Goal: Information Seeking & Learning: Learn about a topic

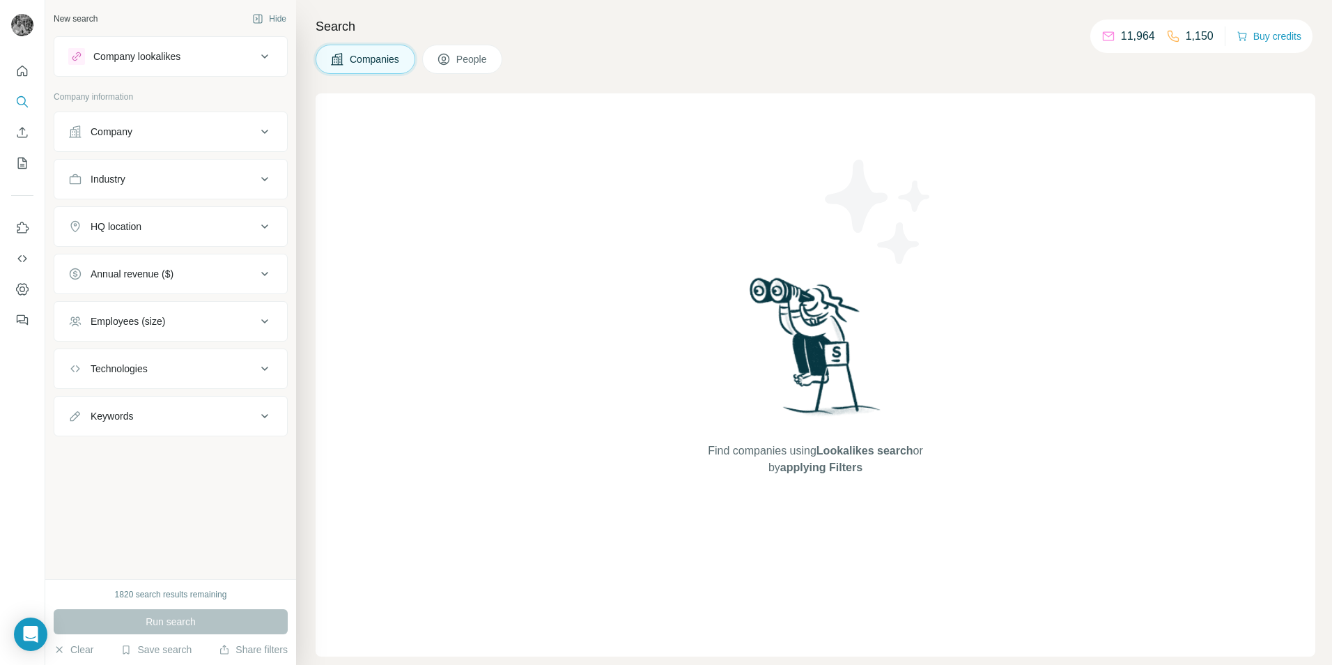
click at [175, 656] on div "Save search" at bounding box center [156, 651] width 71 height 17
click at [174, 629] on div "View my saved searches" at bounding box center [195, 625] width 147 height 28
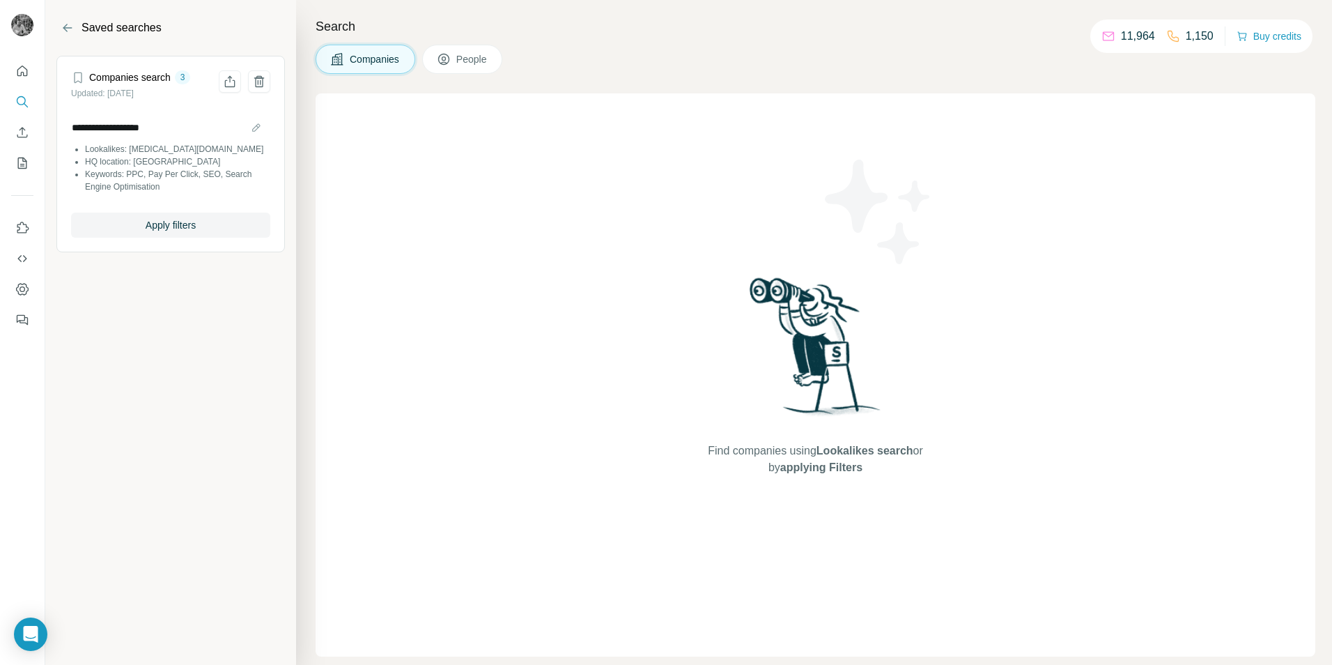
click at [116, 163] on li "HQ location: [GEOGRAPHIC_DATA]" at bounding box center [177, 161] width 185 height 13
click at [153, 226] on span "Apply filters" at bounding box center [171, 225] width 50 height 14
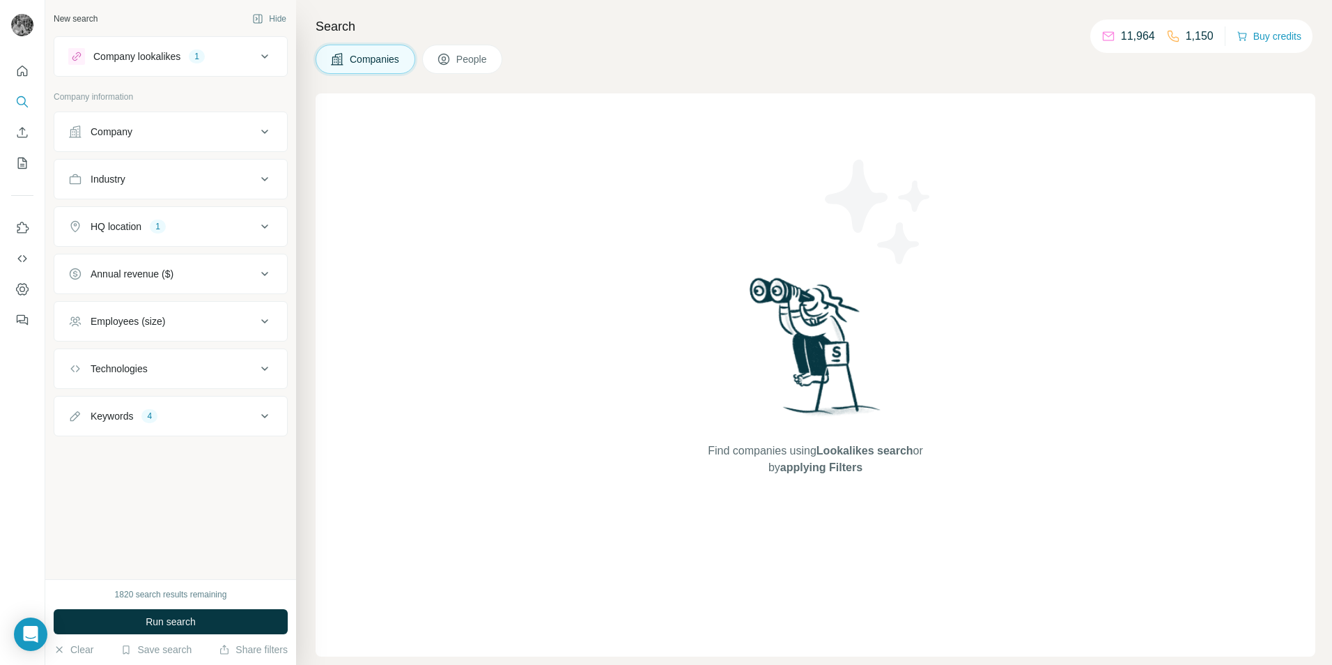
click at [180, 622] on span "Run search" at bounding box center [171, 622] width 50 height 14
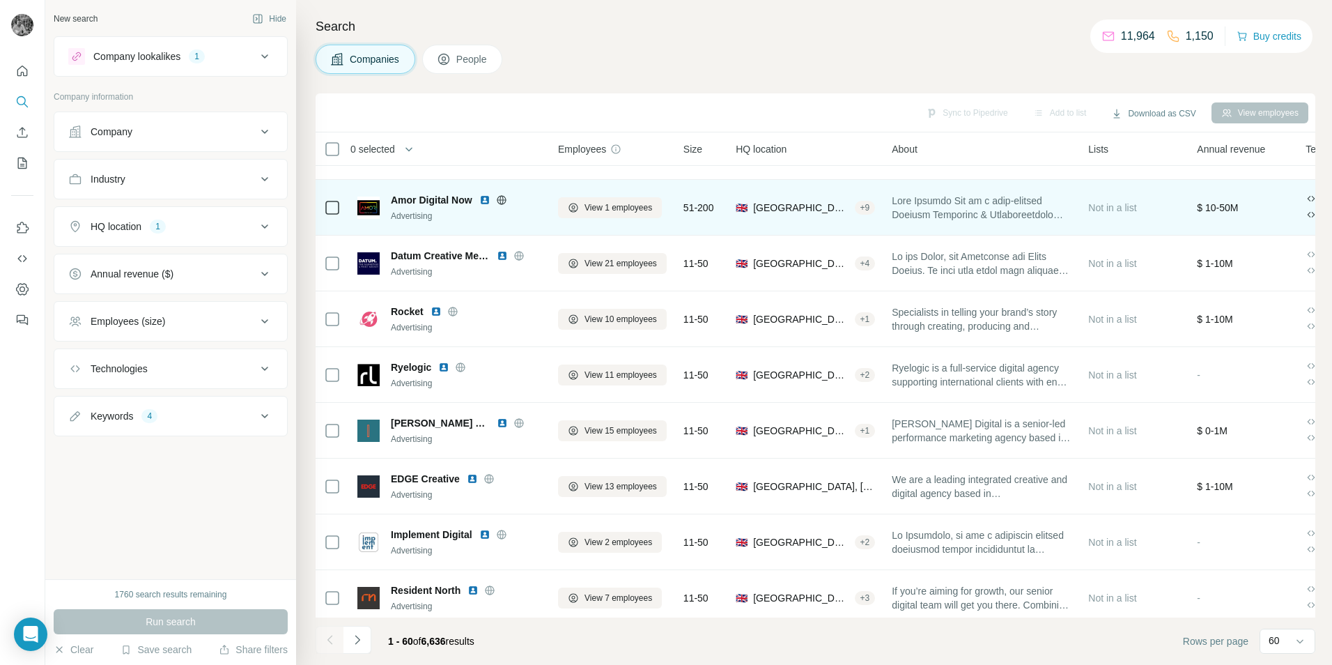
scroll to position [2901, 0]
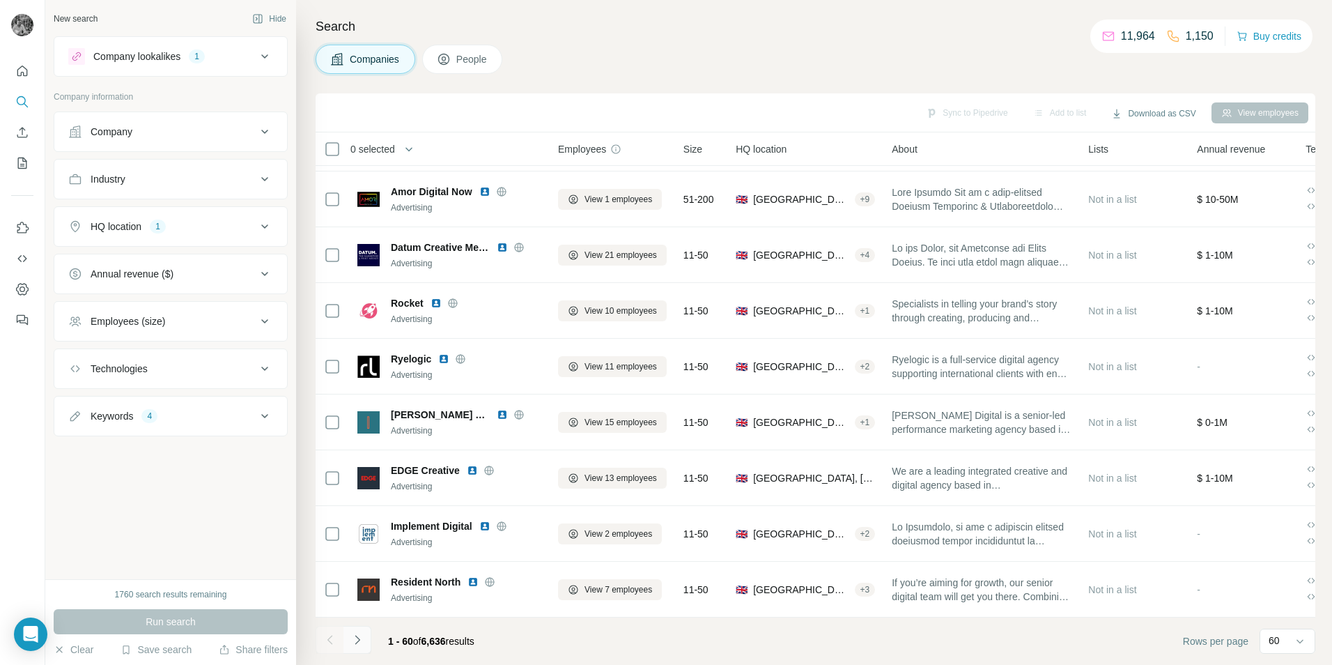
click at [360, 641] on icon "Navigate to next page" at bounding box center [358, 640] width 14 height 14
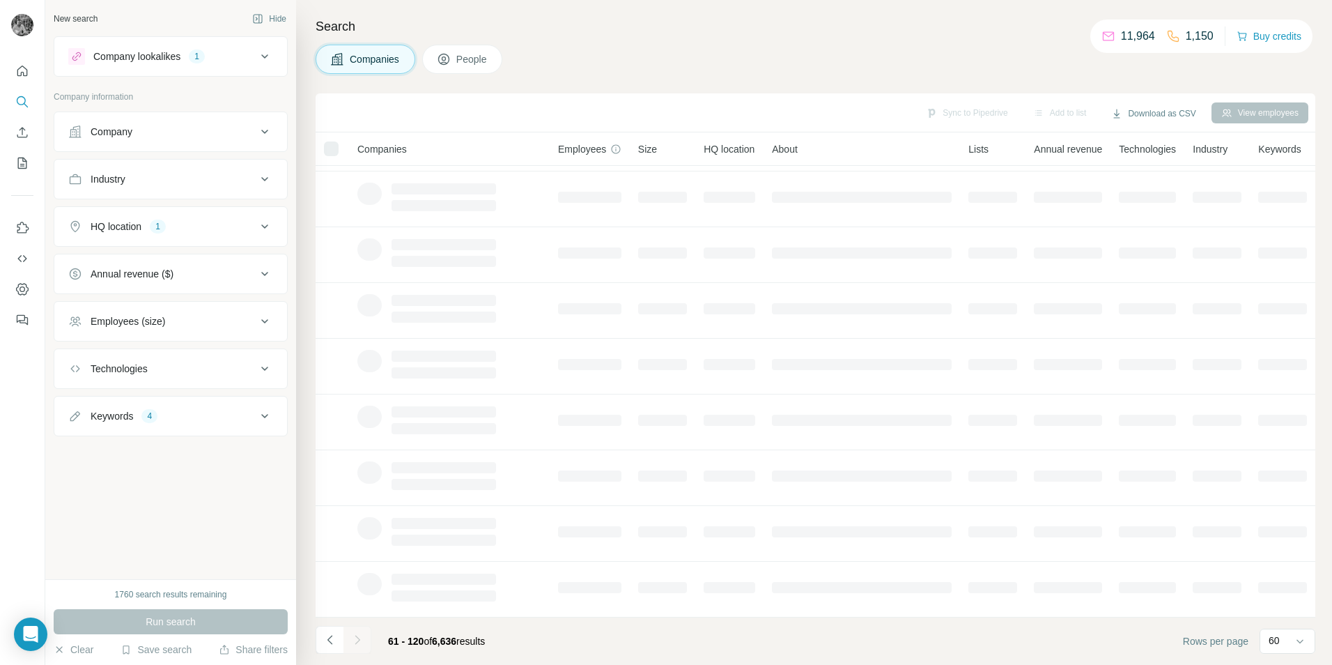
scroll to position [113, 0]
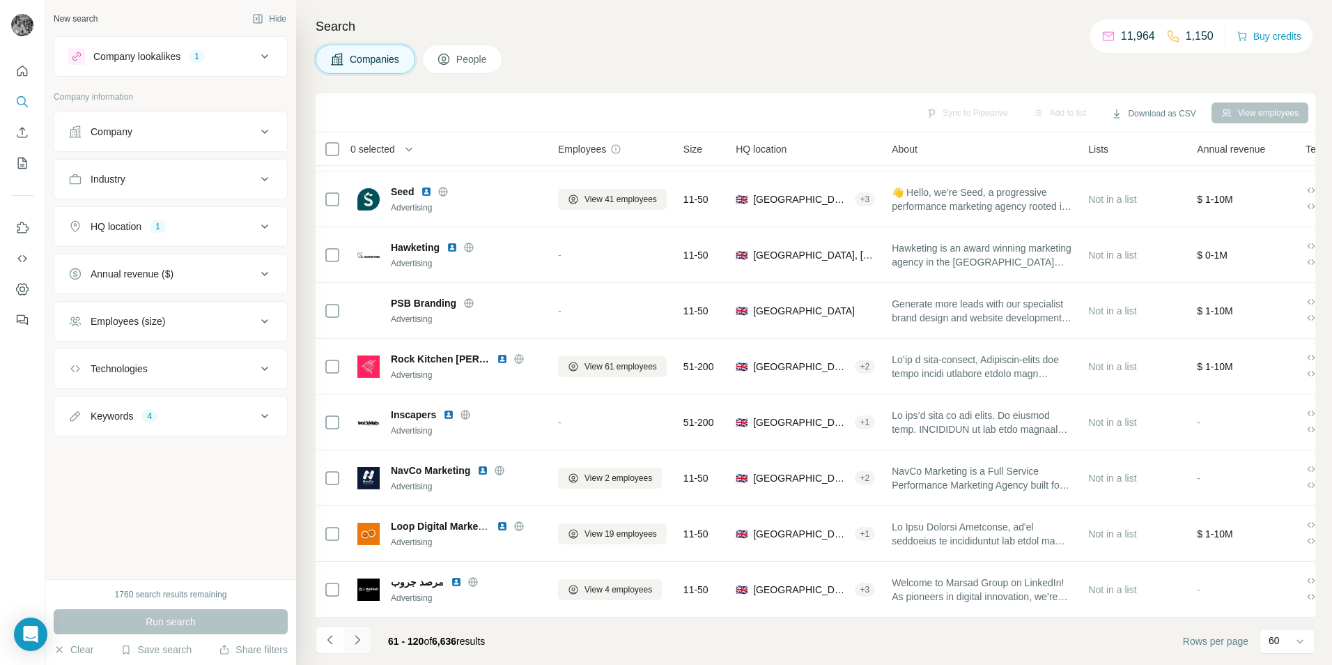
click at [358, 637] on icon "Navigate to next page" at bounding box center [358, 640] width 14 height 14
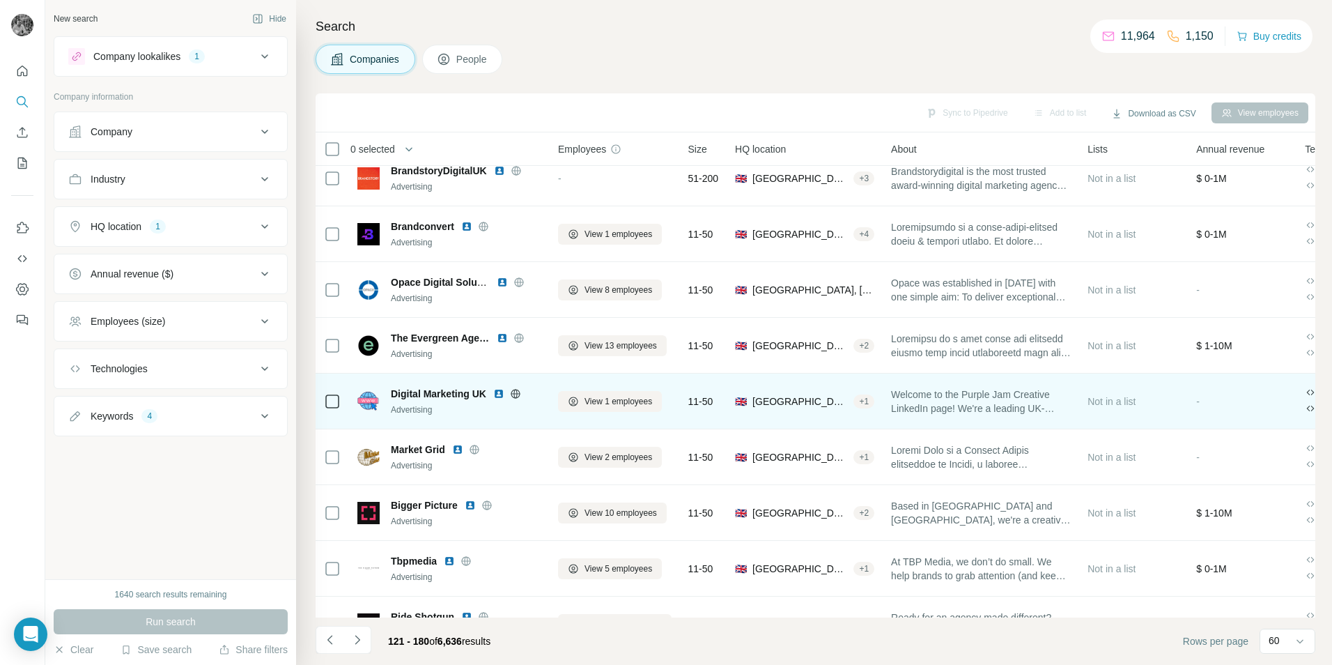
scroll to position [2204, 0]
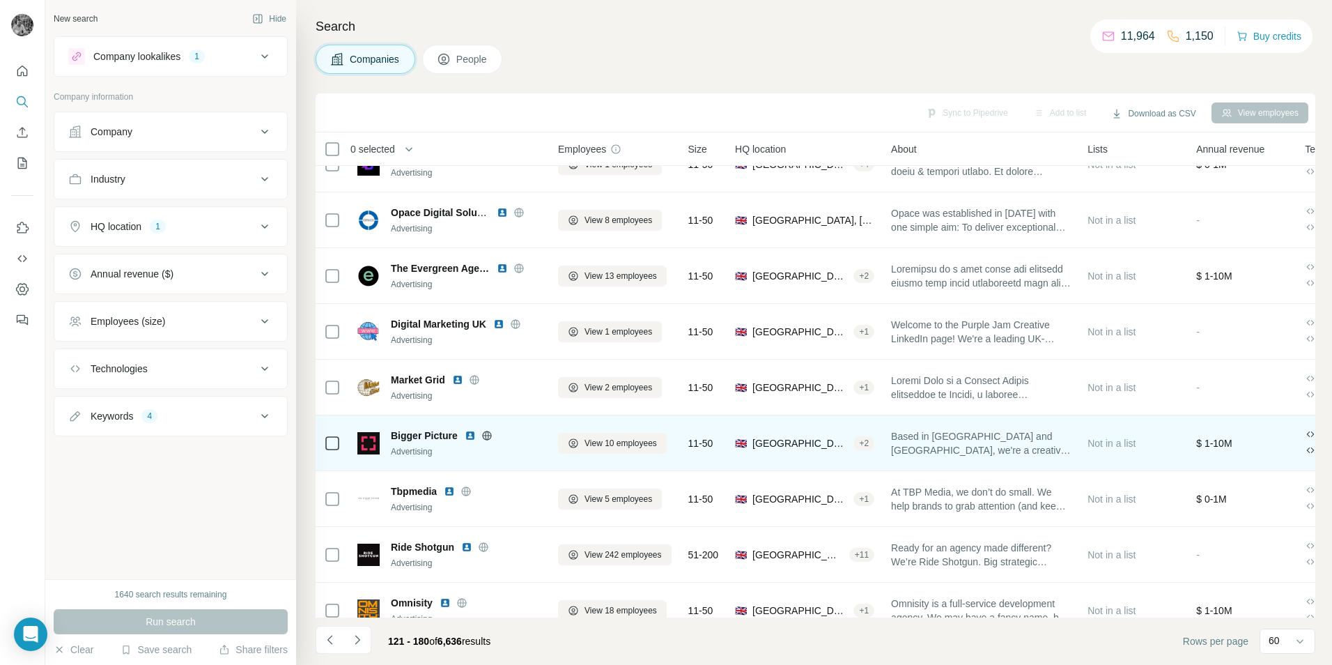
click at [470, 436] on img at bounding box center [470, 435] width 11 height 11
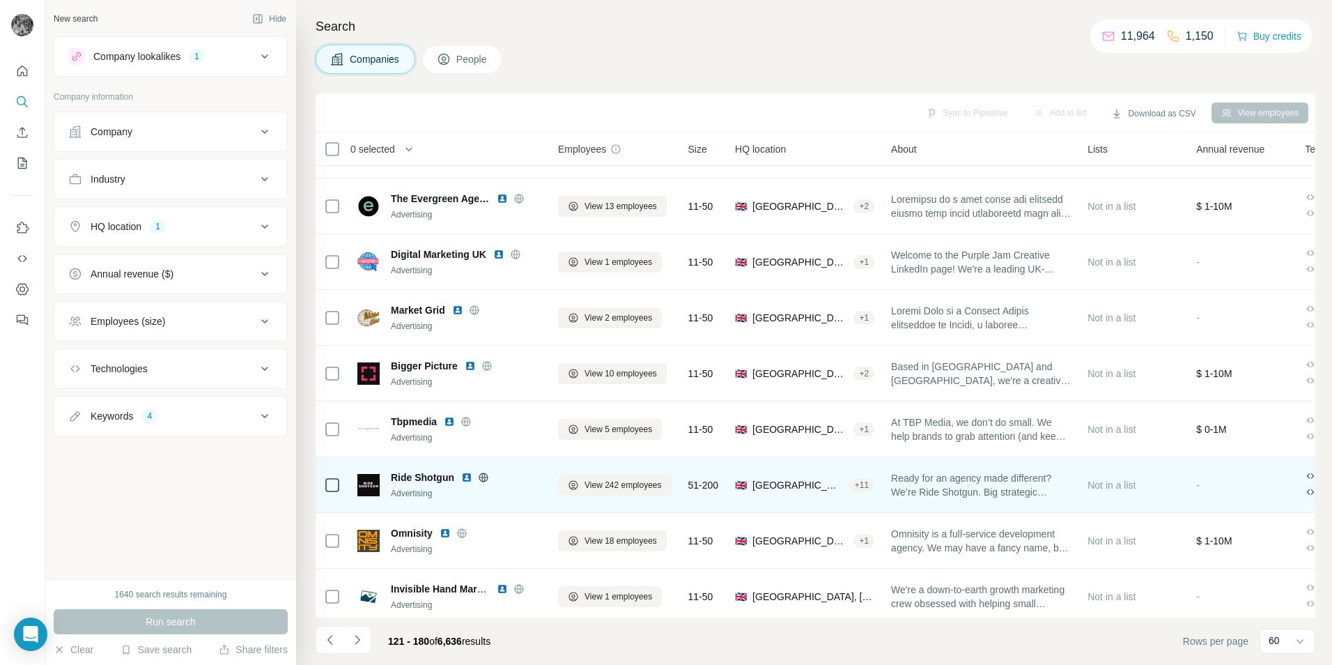
scroll to position [2413, 0]
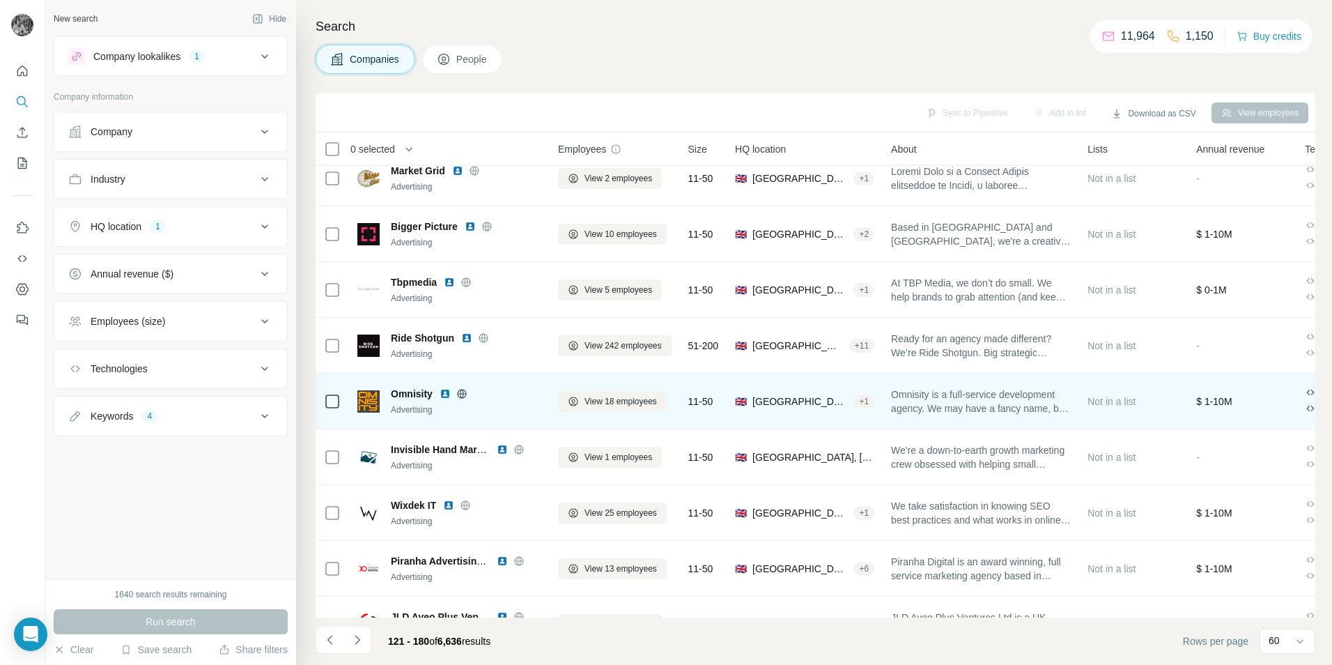
click at [445, 394] on img at bounding box center [445, 393] width 11 height 11
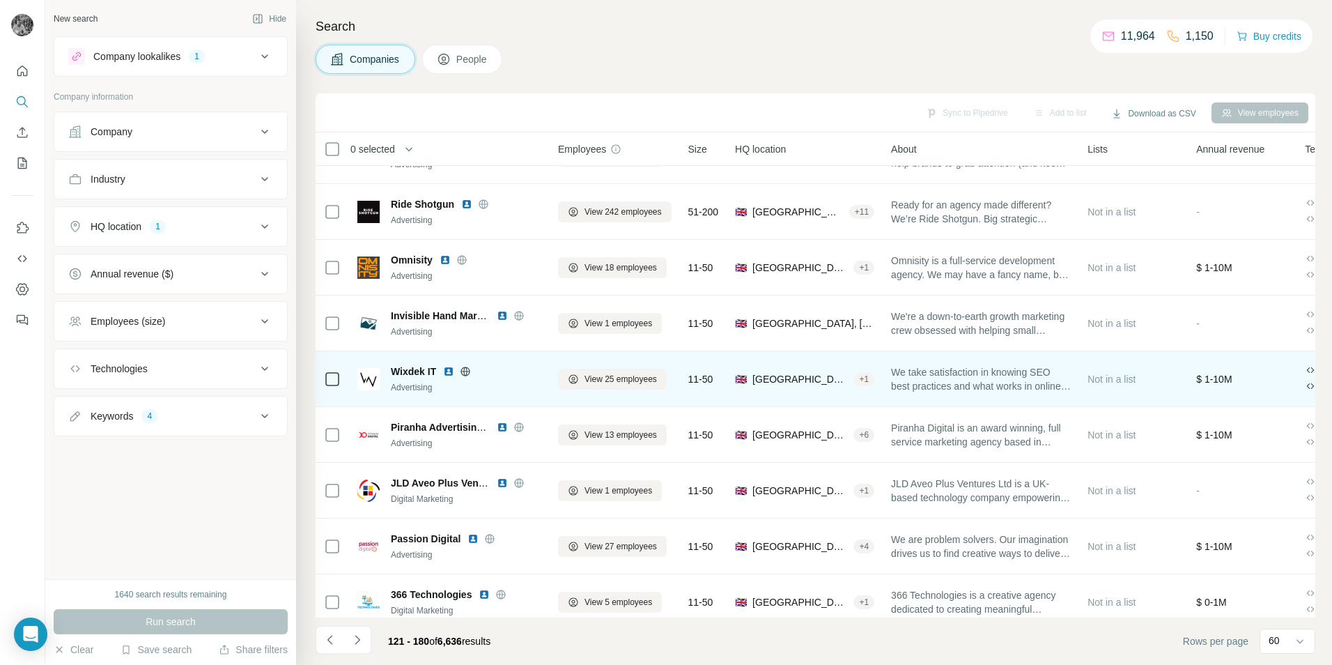
scroll to position [2552, 0]
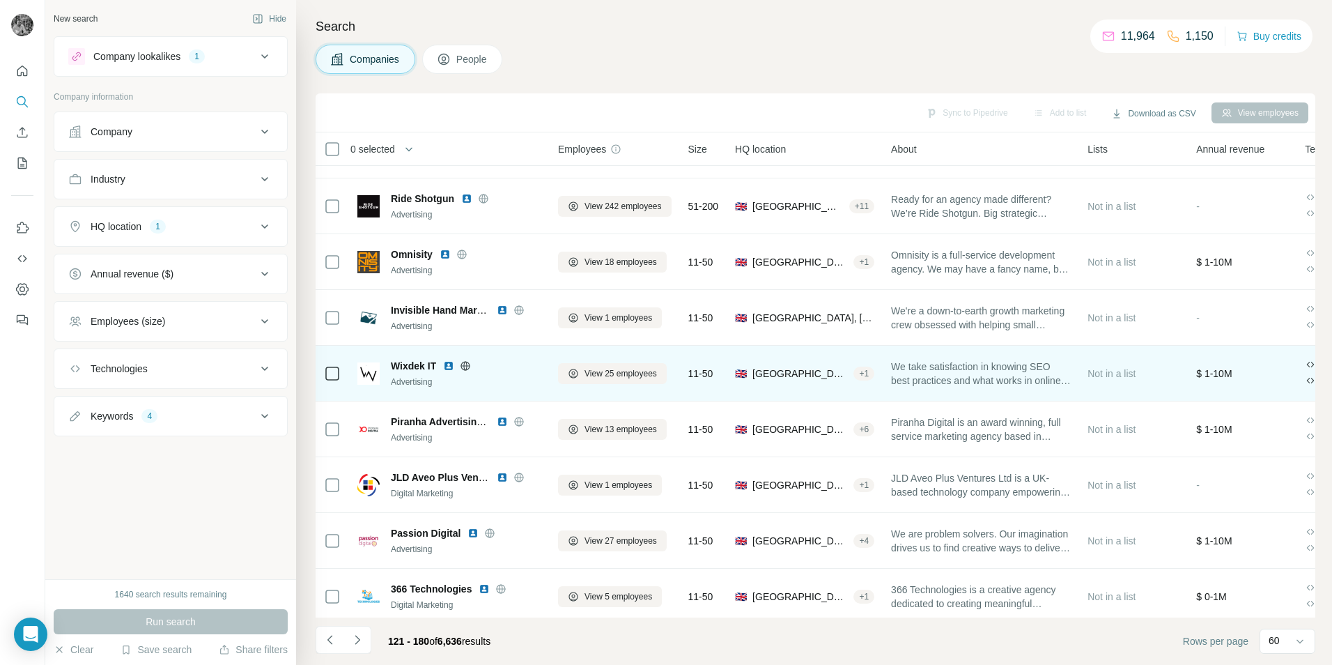
click at [447, 368] on img at bounding box center [448, 365] width 11 height 11
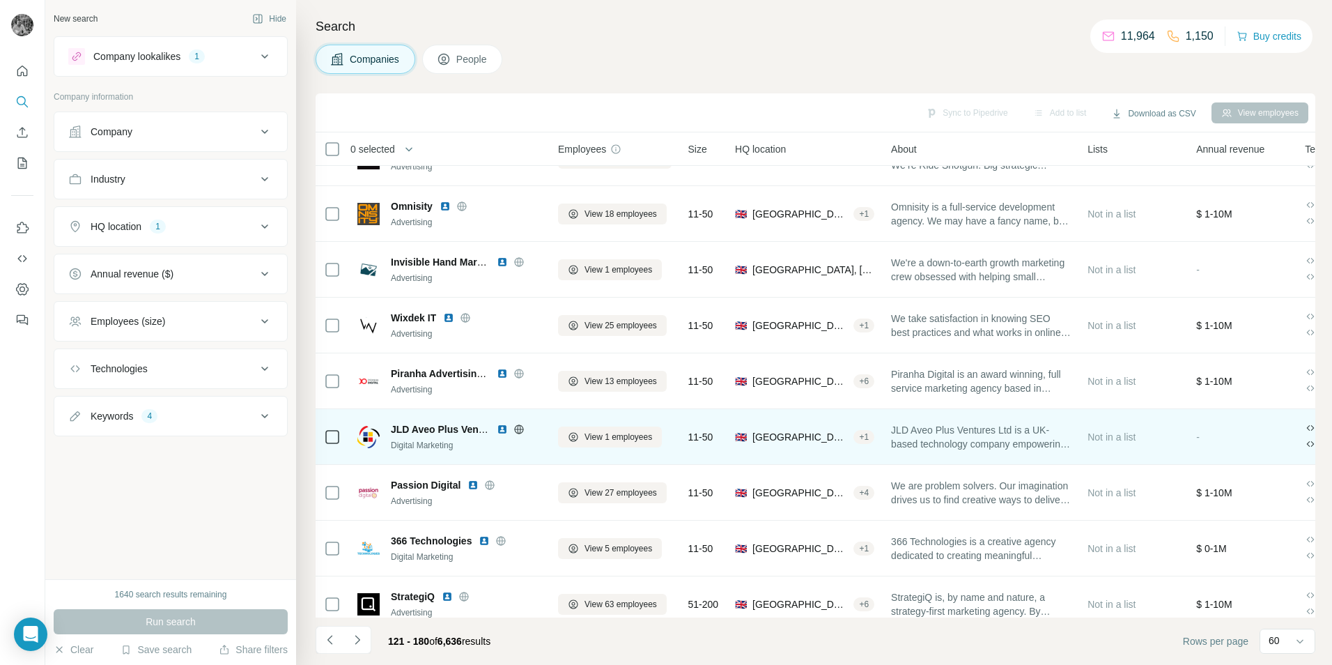
scroll to position [2622, 0]
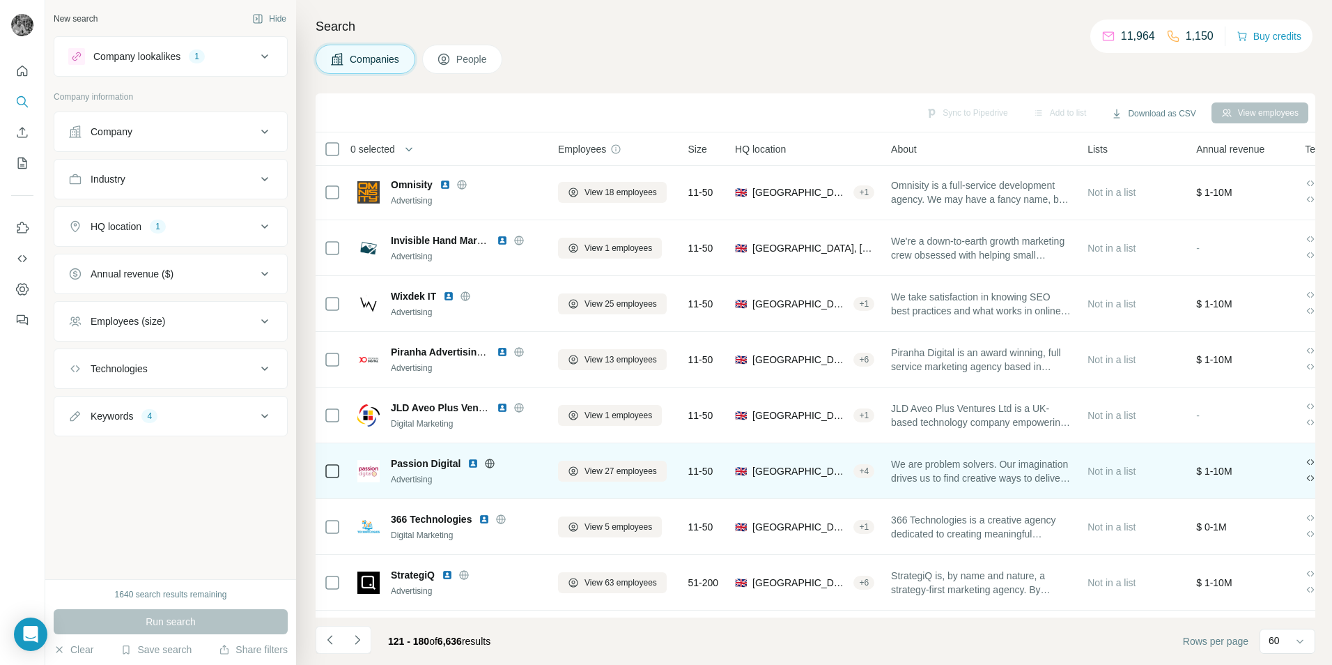
click at [472, 464] on img at bounding box center [473, 463] width 11 height 11
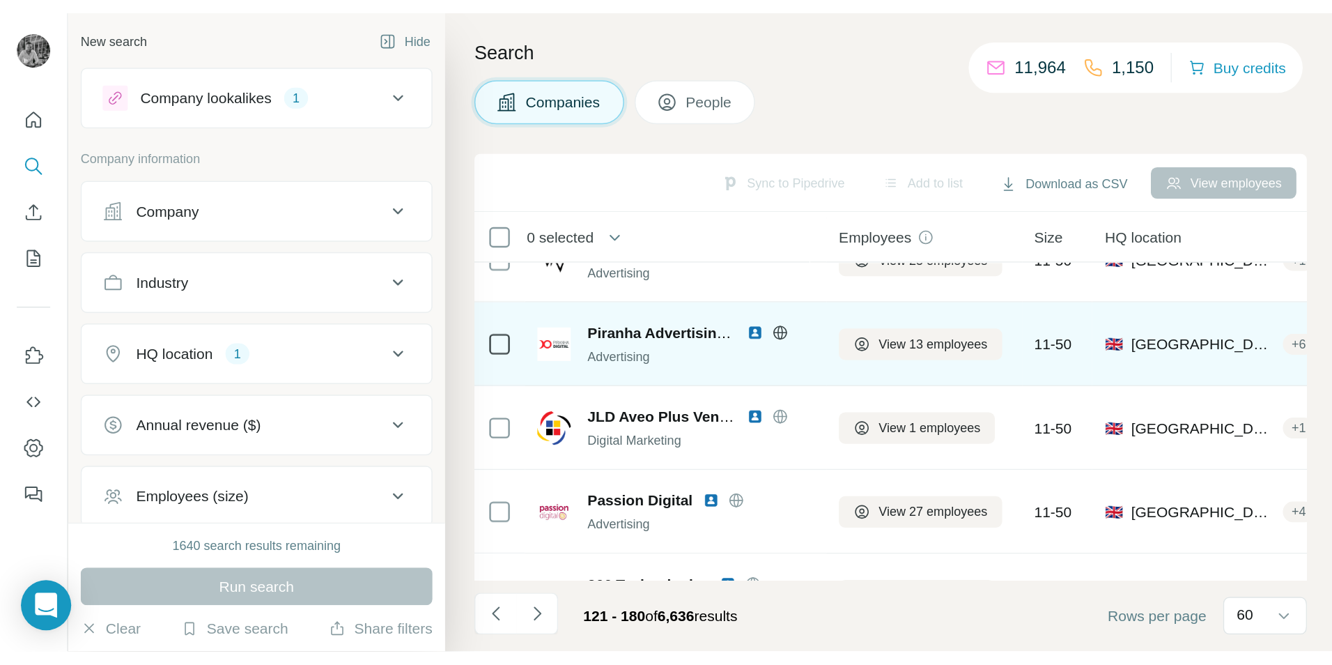
scroll to position [2761, 0]
